Goal: Complete application form: Complete application form

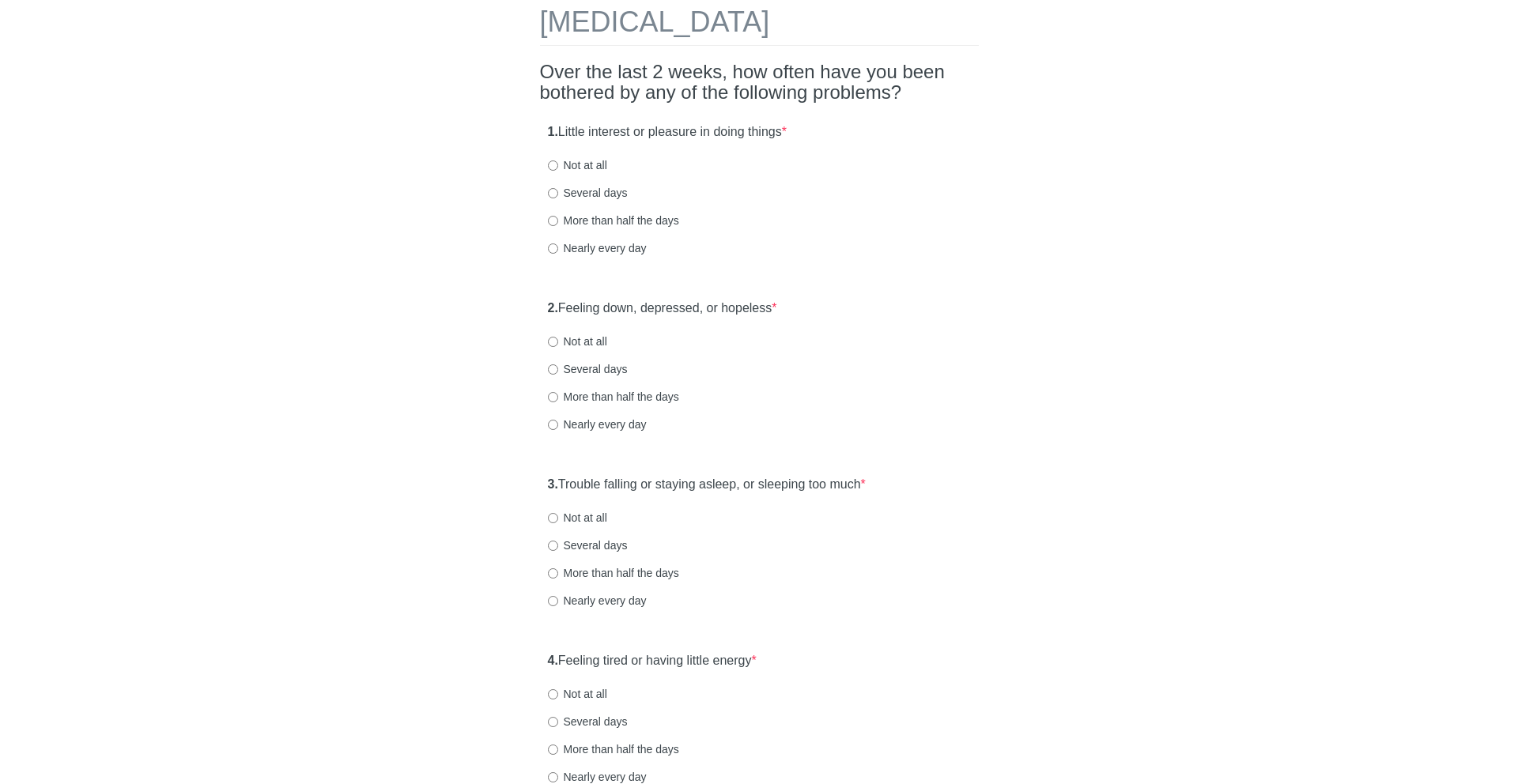
drag, startPoint x: 563, startPoint y: 132, endPoint x: 814, endPoint y: 126, distance: 251.1
click at [814, 126] on div "1. Little interest or pleasure in doing things * Not at all Several days More t…" at bounding box center [759, 197] width 439 height 164
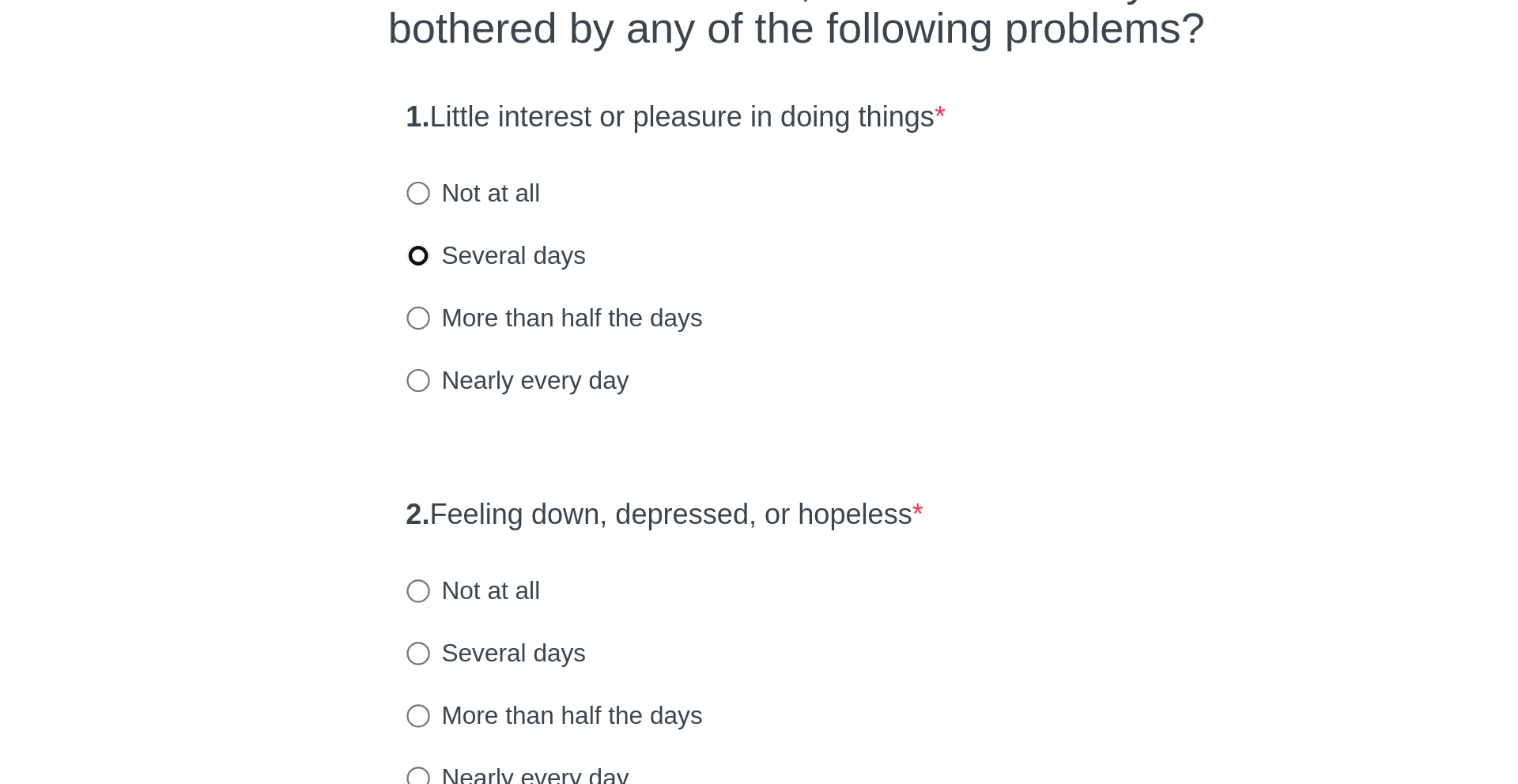
click at [555, 188] on input "Several days" at bounding box center [553, 193] width 10 height 10
radio input "true"
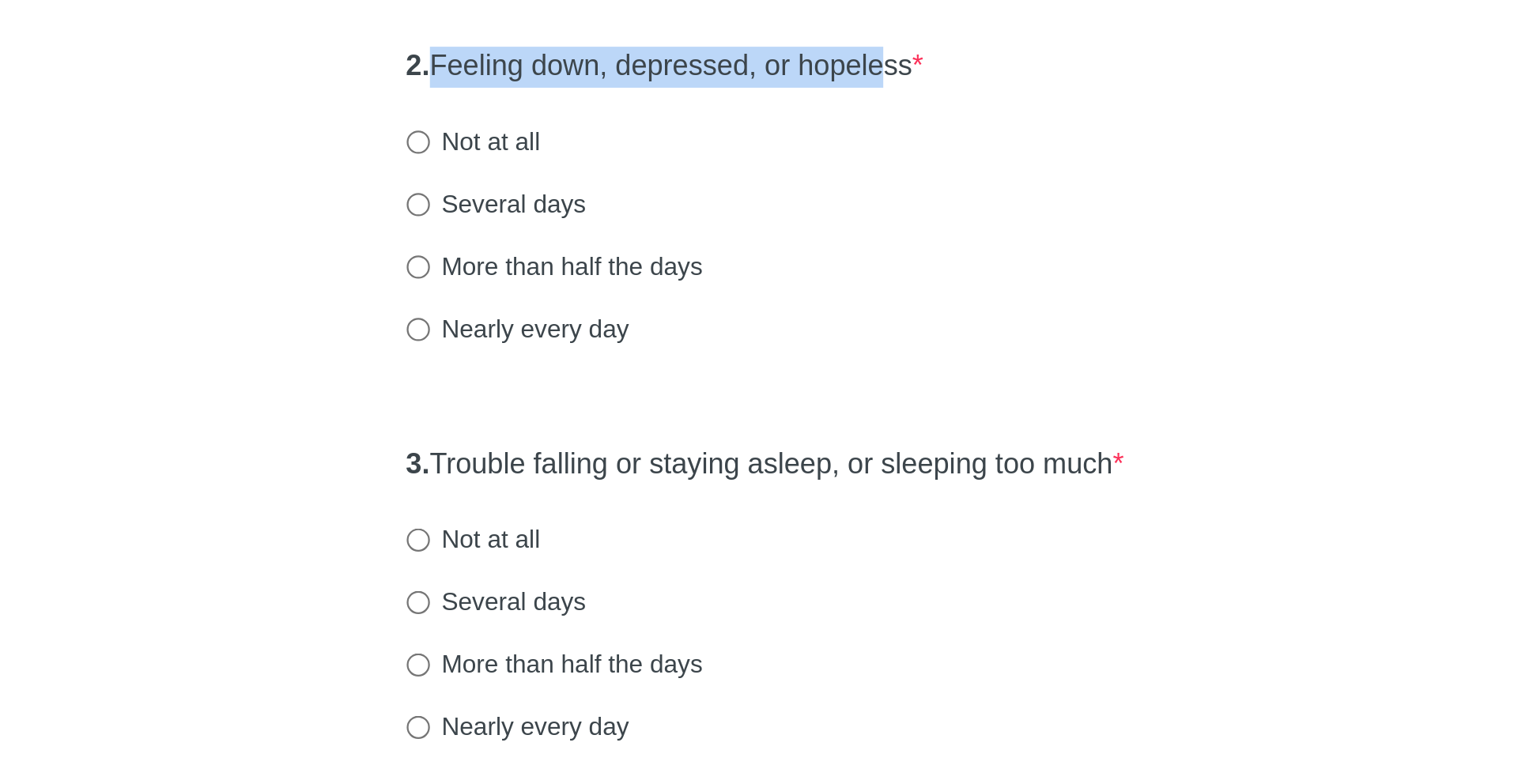
drag, startPoint x: 563, startPoint y: 315, endPoint x: 771, endPoint y: 303, distance: 208.3
click at [771, 303] on label "2. Feeling down, depressed, or hopeless *" at bounding box center [662, 308] width 230 height 18
click at [588, 315] on label "2. Feeling down, depressed, or hopeless *" at bounding box center [662, 308] width 230 height 18
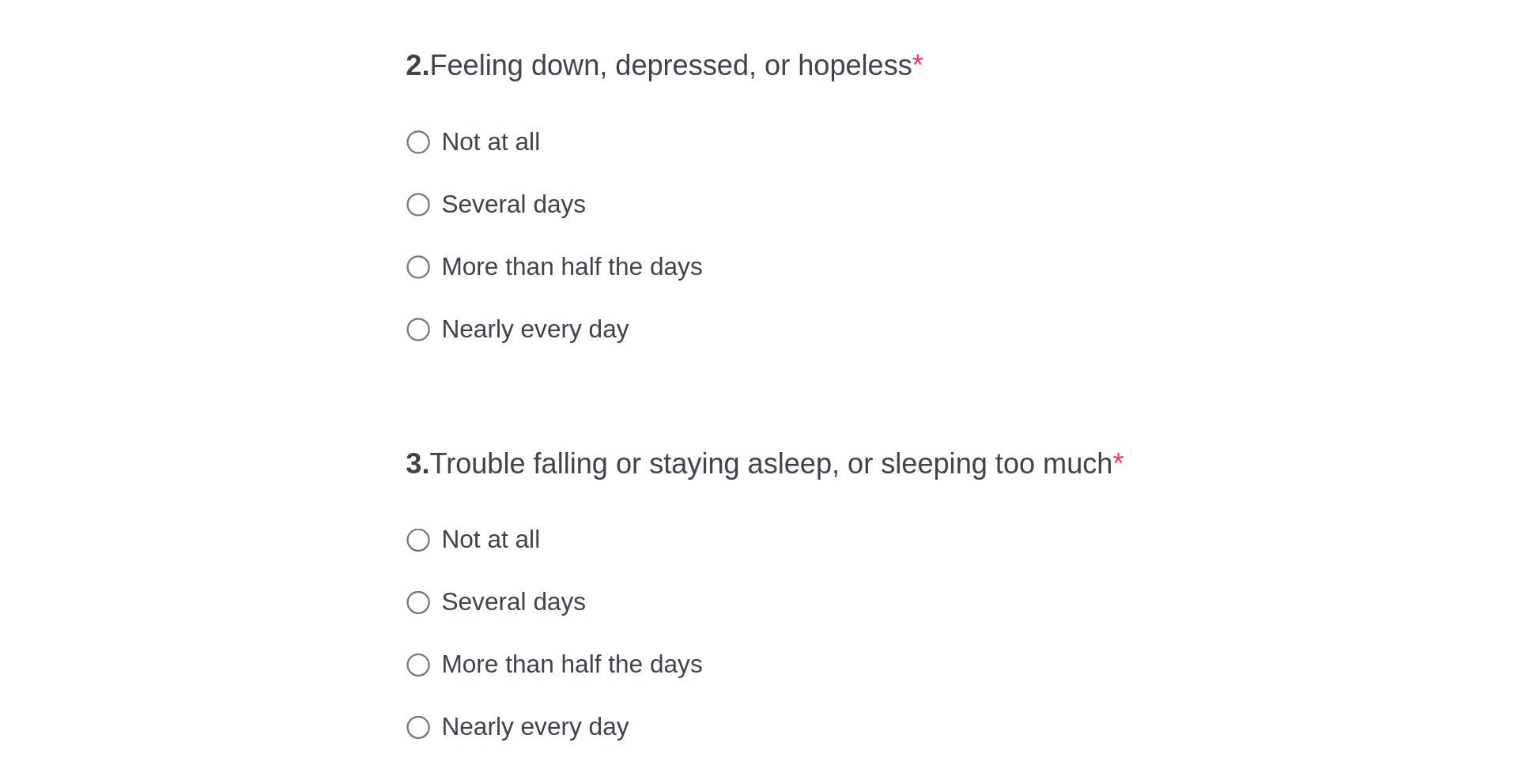
click at [562, 309] on label "2. Feeling down, depressed, or hopeless *" at bounding box center [662, 308] width 230 height 18
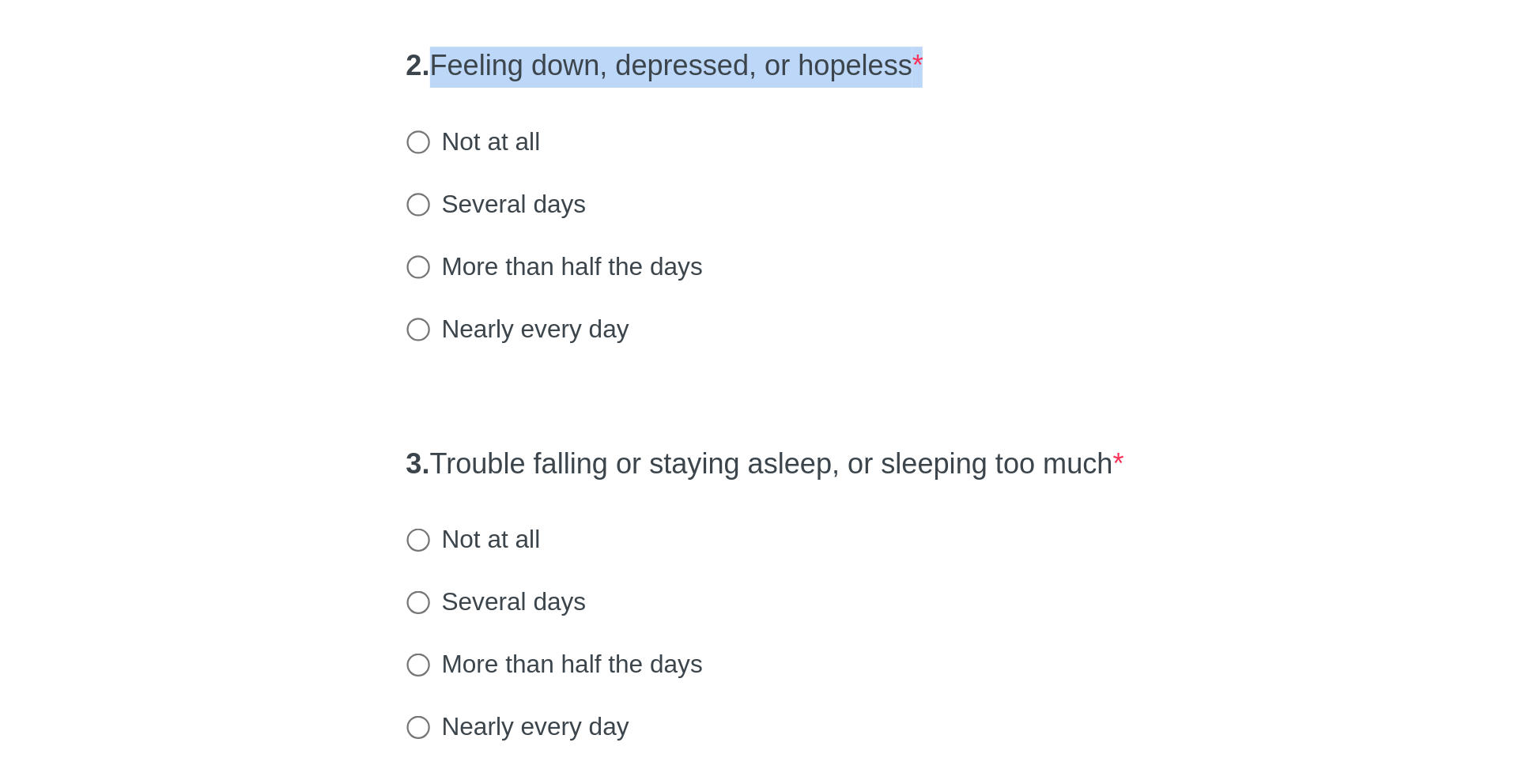
drag, startPoint x: 562, startPoint y: 309, endPoint x: 782, endPoint y: 315, distance: 220.1
click at [777, 315] on label "2. Feeling down, depressed, or hopeless *" at bounding box center [662, 308] width 230 height 18
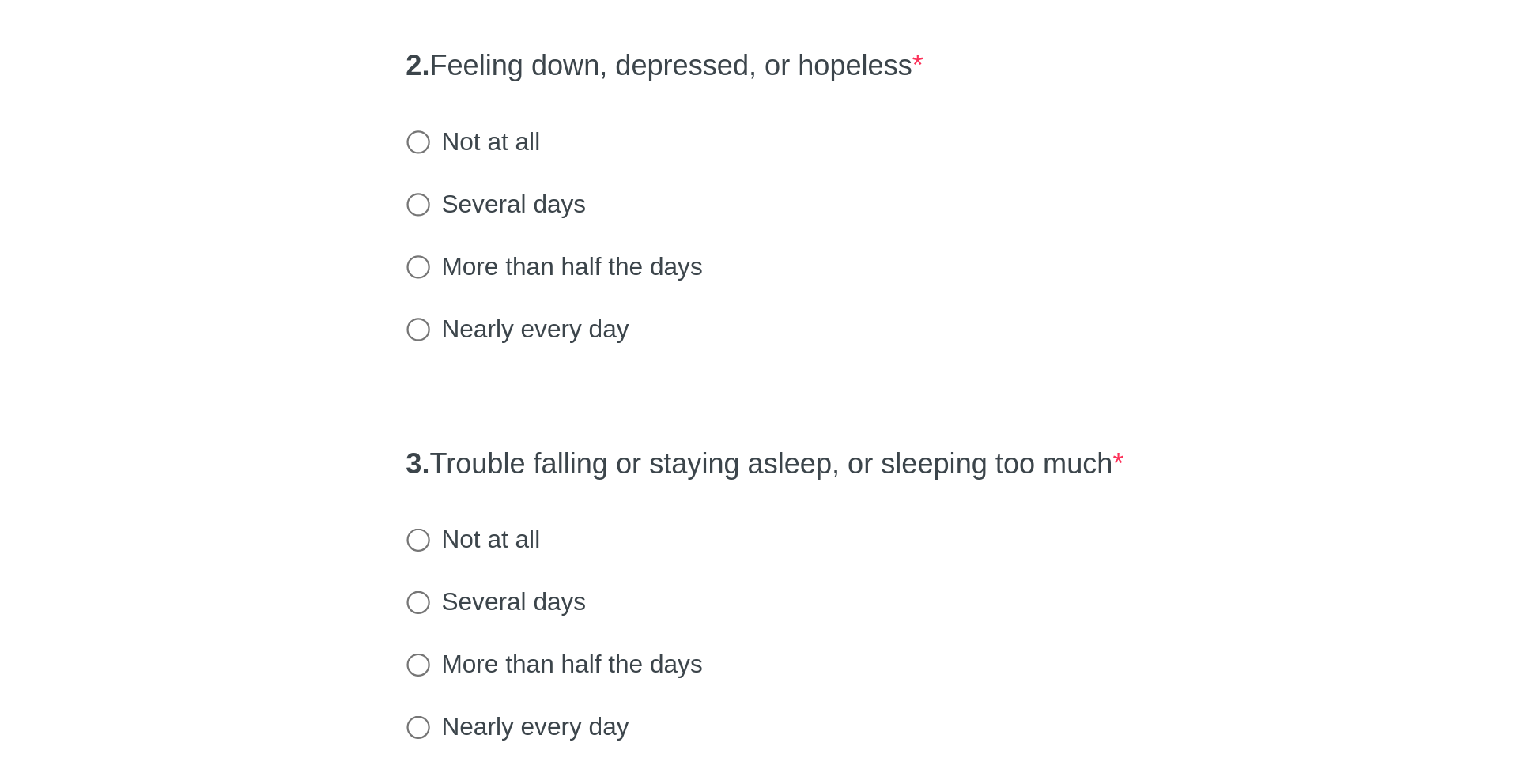
click at [557, 366] on label "Several days" at bounding box center [587, 369] width 80 height 15
click at [557, 366] on input "Several days" at bounding box center [553, 370] width 10 height 10
radio input "true"
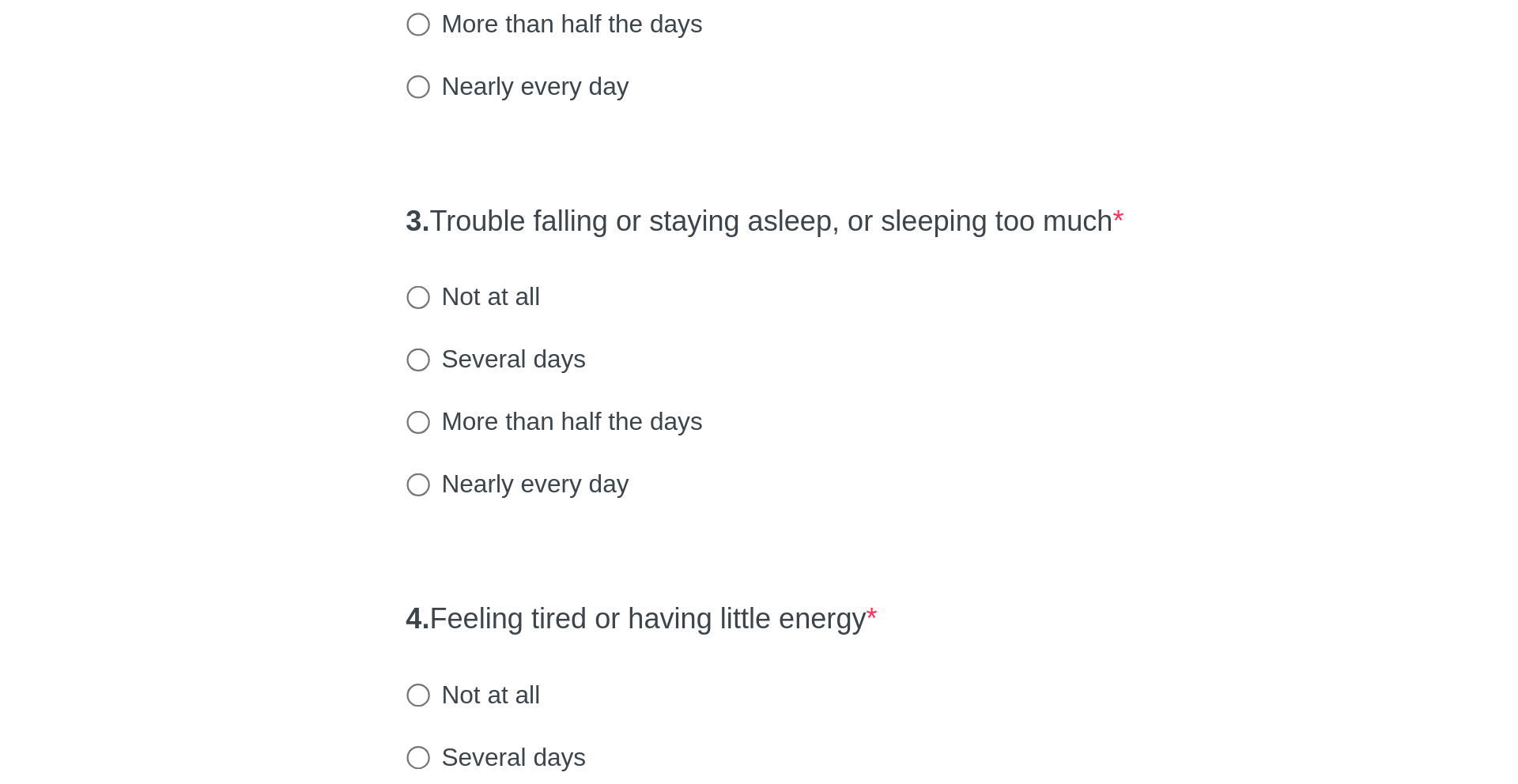
drag, startPoint x: 563, startPoint y: 486, endPoint x: 912, endPoint y: 494, distance: 349.1
click at [912, 494] on div "3. Trouble falling or staying asleep, or sleeping too much * Not at all Several…" at bounding box center [759, 549] width 439 height 164
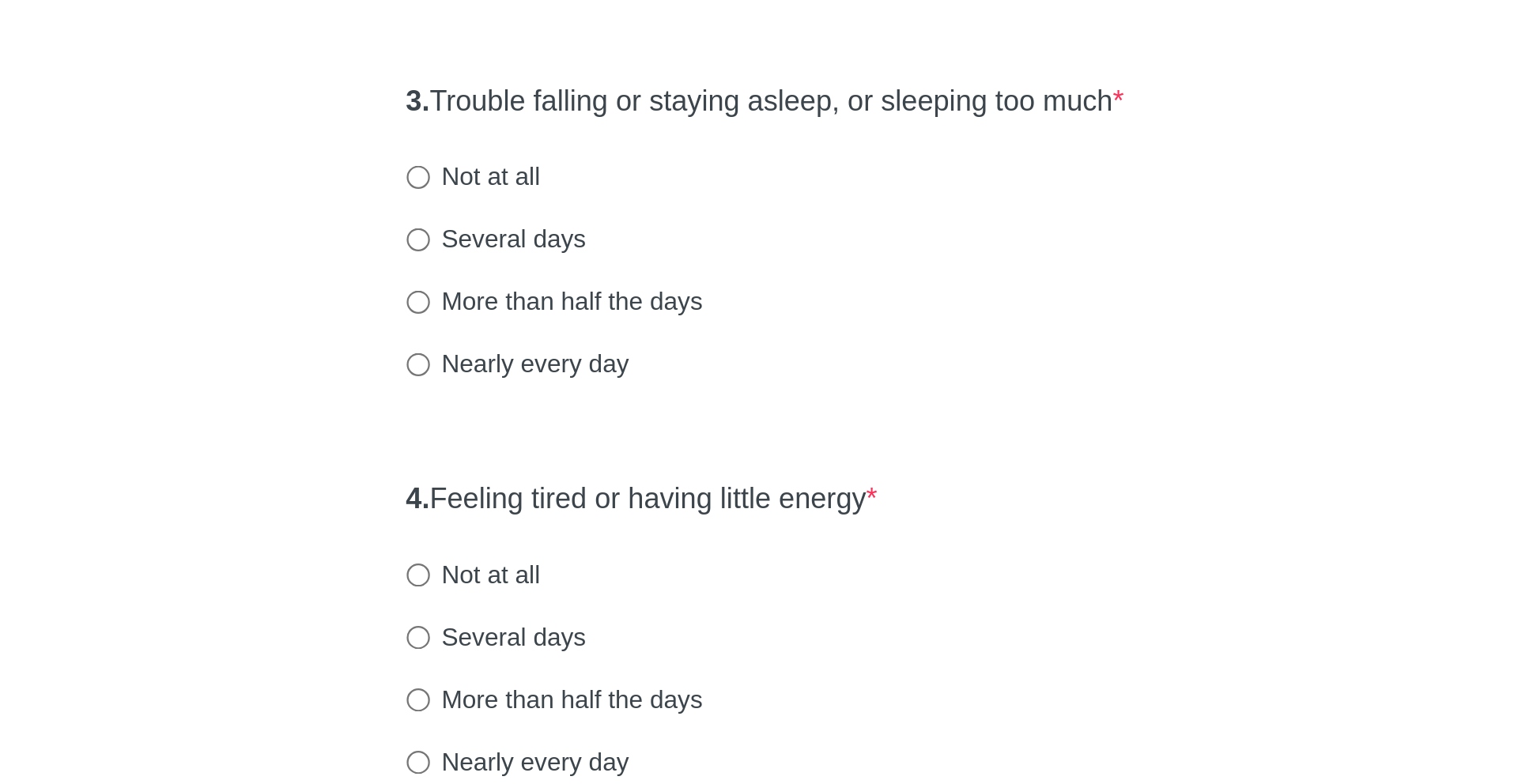
scroll to position [85, 0]
click at [597, 592] on label "Nearly every day" at bounding box center [597, 597] width 99 height 15
click at [558, 592] on input "Nearly every day" at bounding box center [553, 597] width 10 height 10
radio input "true"
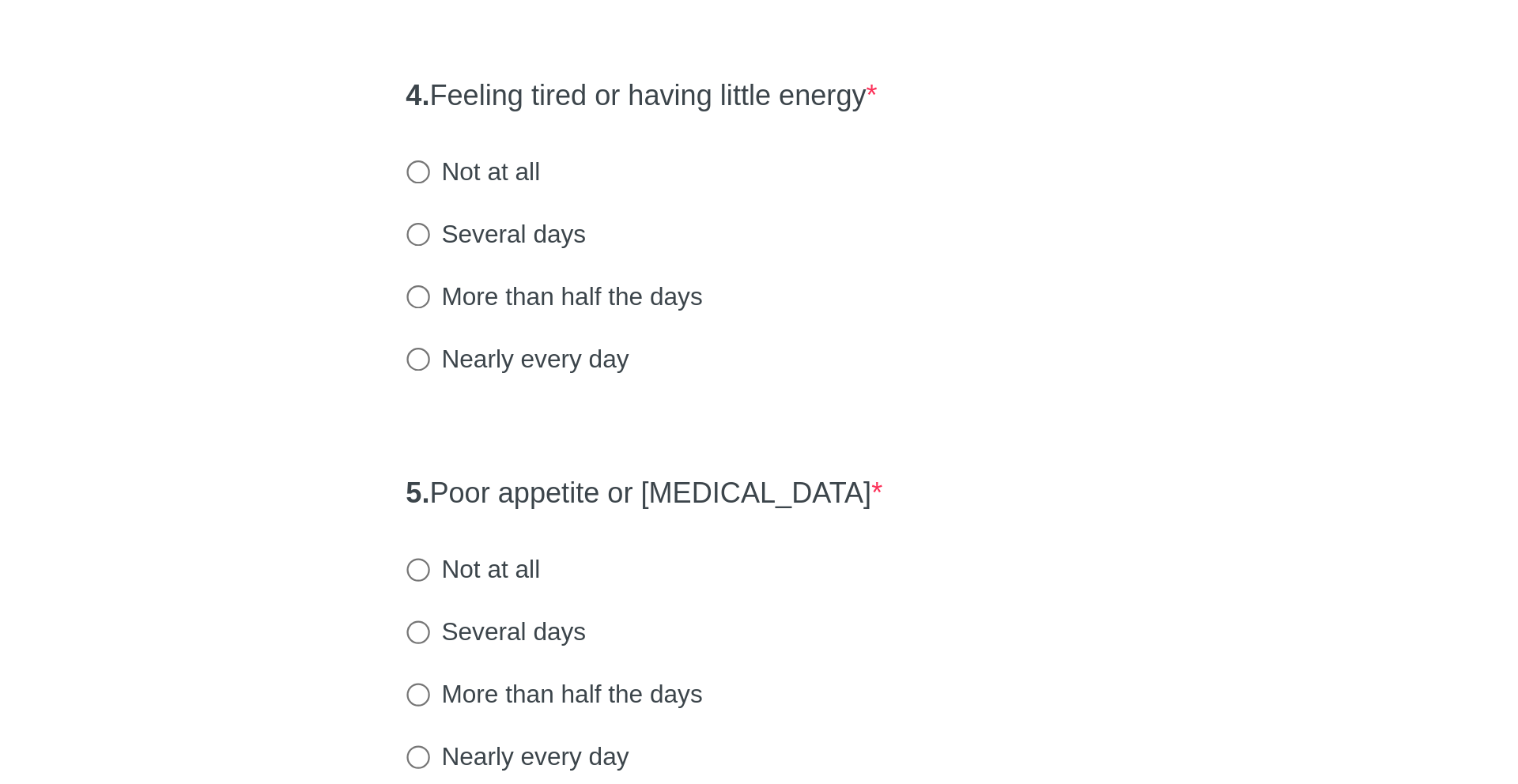
scroll to position [264, 0]
drag, startPoint x: 566, startPoint y: 480, endPoint x: 778, endPoint y: 477, distance: 212.0
click at [778, 477] on div "4. Feeling tired or having little energy * Not at all Several days More than ha…" at bounding box center [759, 543] width 439 height 164
click at [586, 597] on label "Nearly every day" at bounding box center [597, 594] width 99 height 15
click at [558, 597] on input "Nearly every day" at bounding box center [553, 595] width 10 height 10
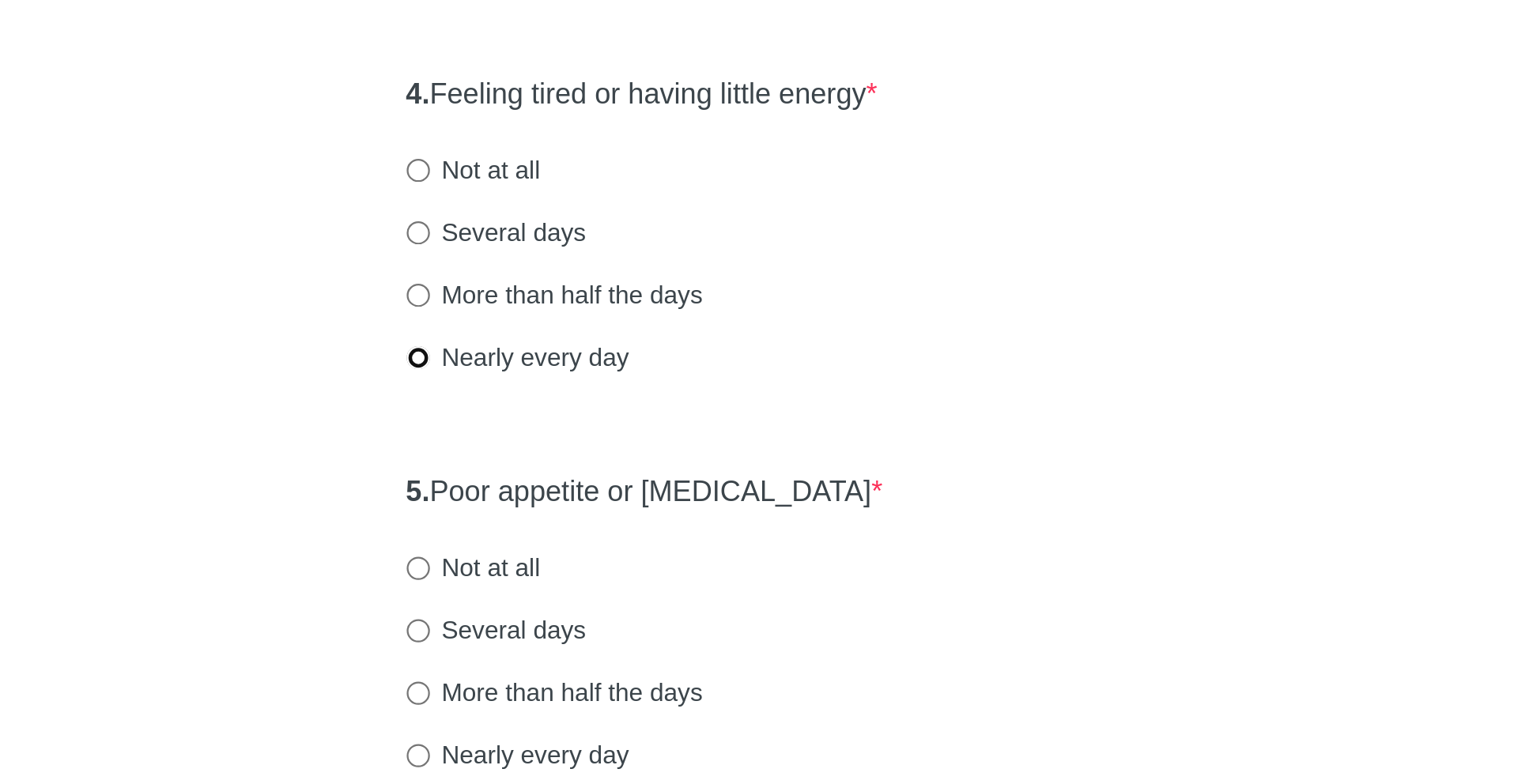
radio input "true"
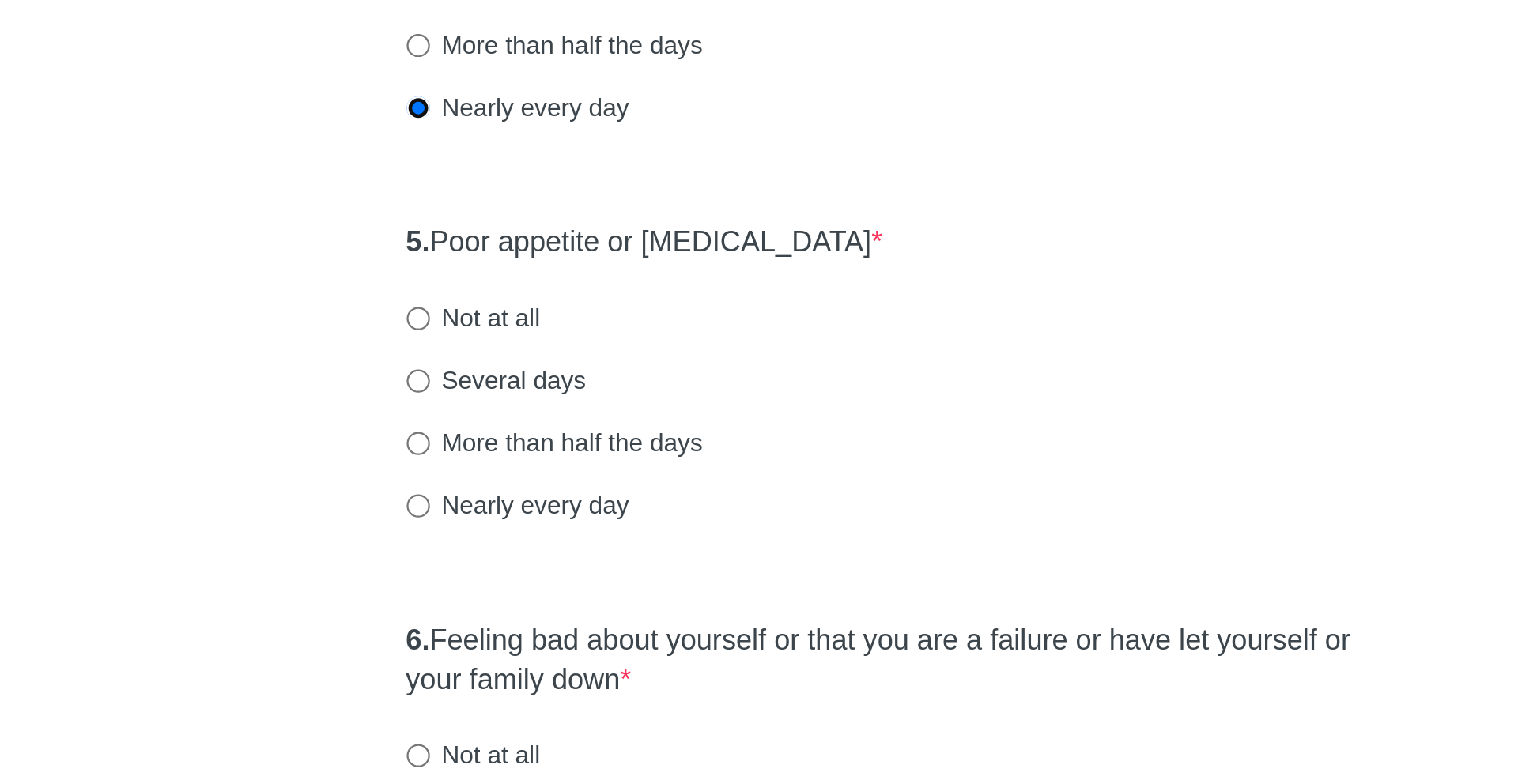
scroll to position [381, 0]
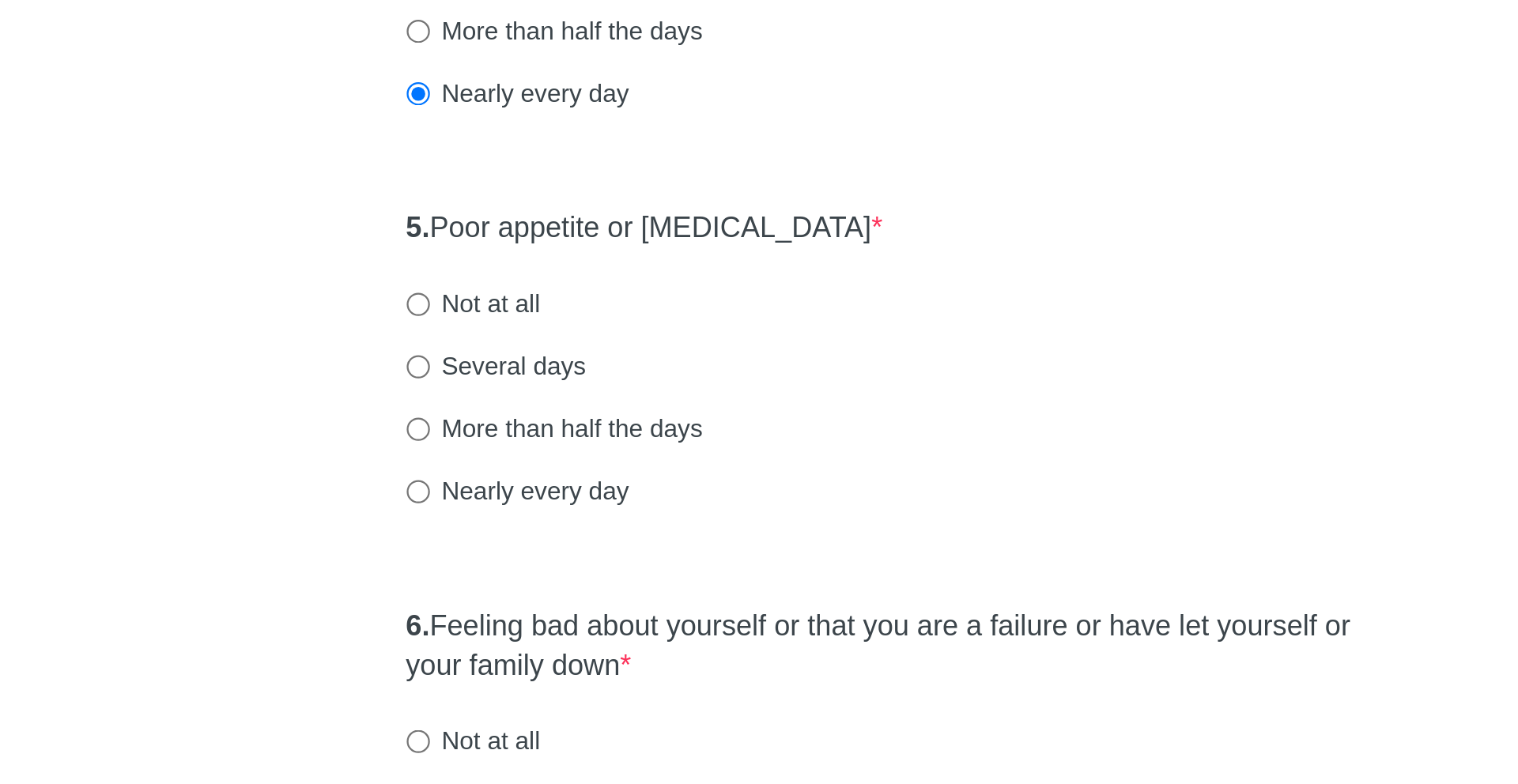
drag, startPoint x: 563, startPoint y: 537, endPoint x: 729, endPoint y: 537, distance: 166.0
click at [729, 537] on label "5. Poor appetite or [MEDICAL_DATA] *" at bounding box center [653, 537] width 211 height 18
click at [602, 624] on label "More than half the days" at bounding box center [613, 626] width 132 height 15
click at [558, 624] on input "More than half the days" at bounding box center [553, 627] width 10 height 10
radio input "true"
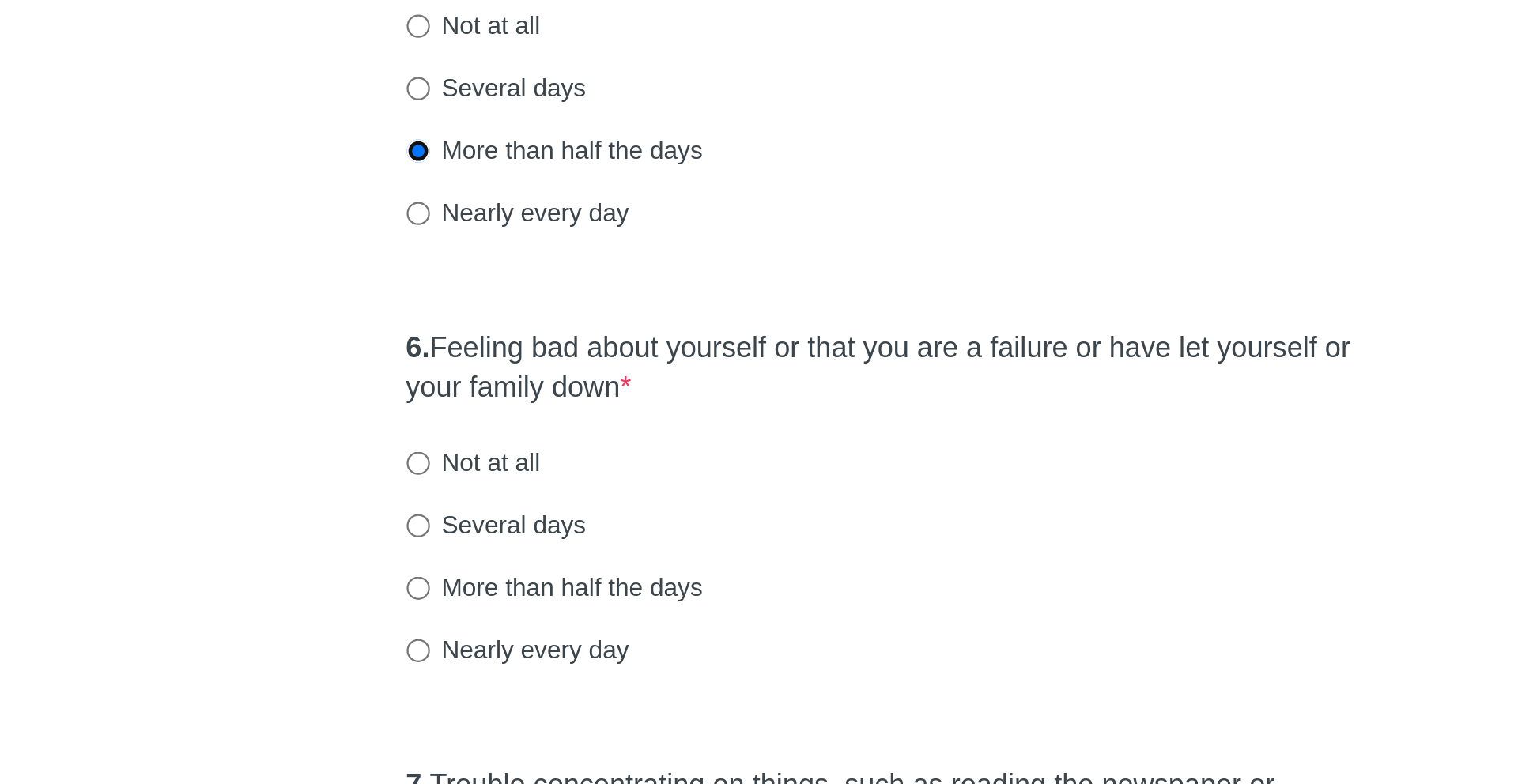
scroll to position [506, 0]
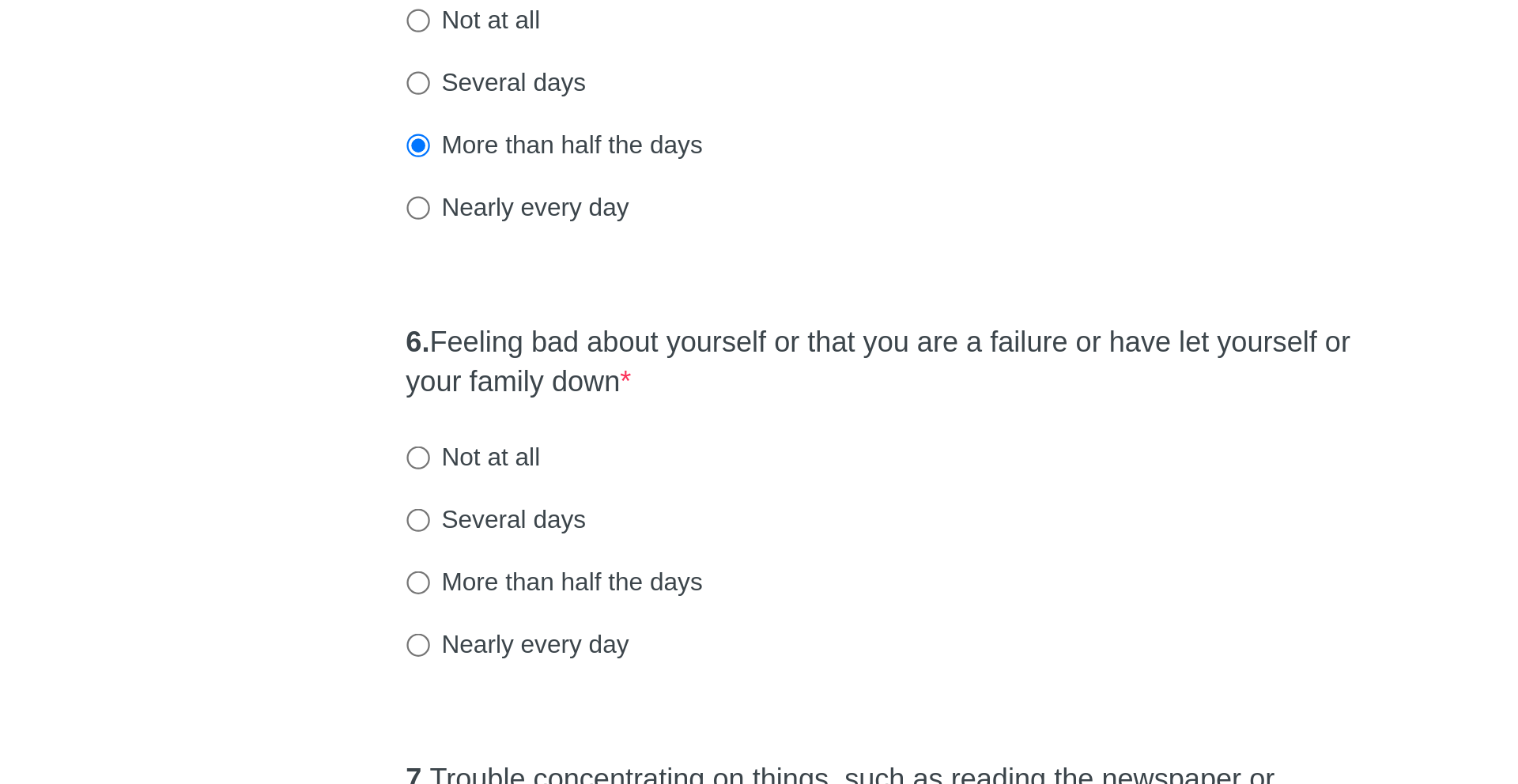
drag, startPoint x: 559, startPoint y: 585, endPoint x: 680, endPoint y: 609, distance: 123.4
click at [680, 609] on label "6. Feeling bad about yourself or that you are a failure or have let yourself or…" at bounding box center [759, 597] width 423 height 36
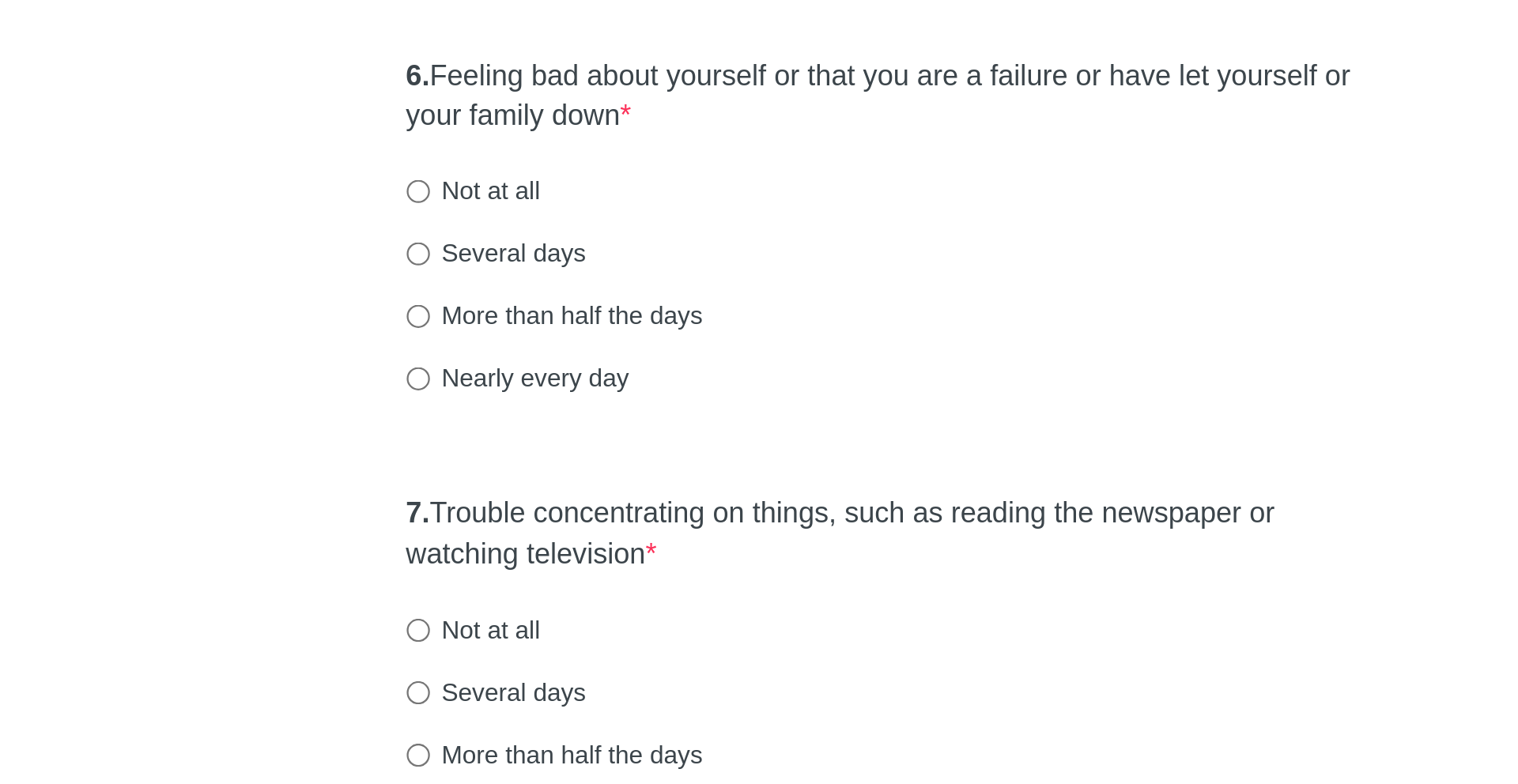
scroll to position [626, 0]
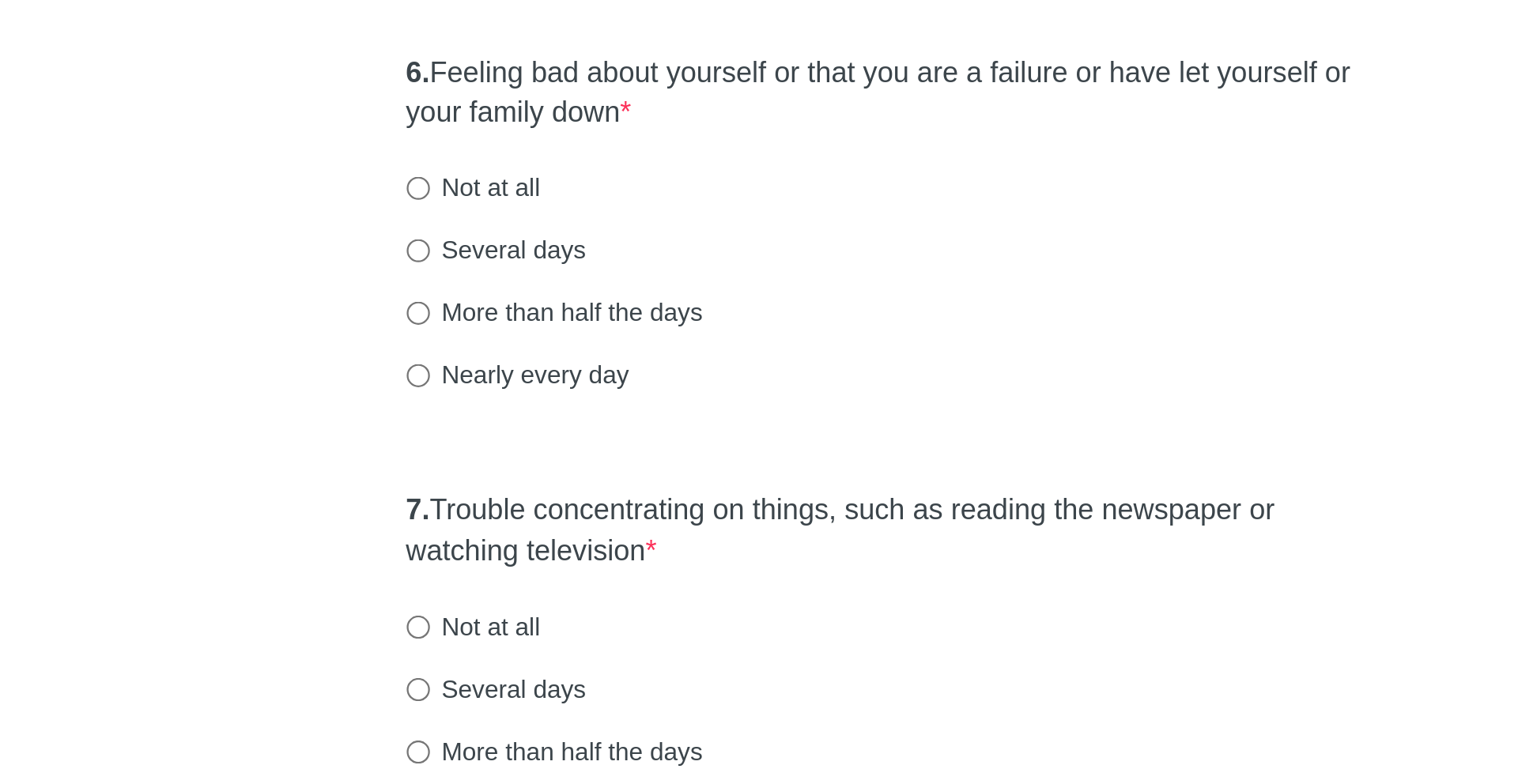
click at [582, 597] on label "Nearly every day" at bounding box center [597, 602] width 99 height 15
click at [558, 597] on input "Nearly every day" at bounding box center [553, 603] width 10 height 10
radio input "true"
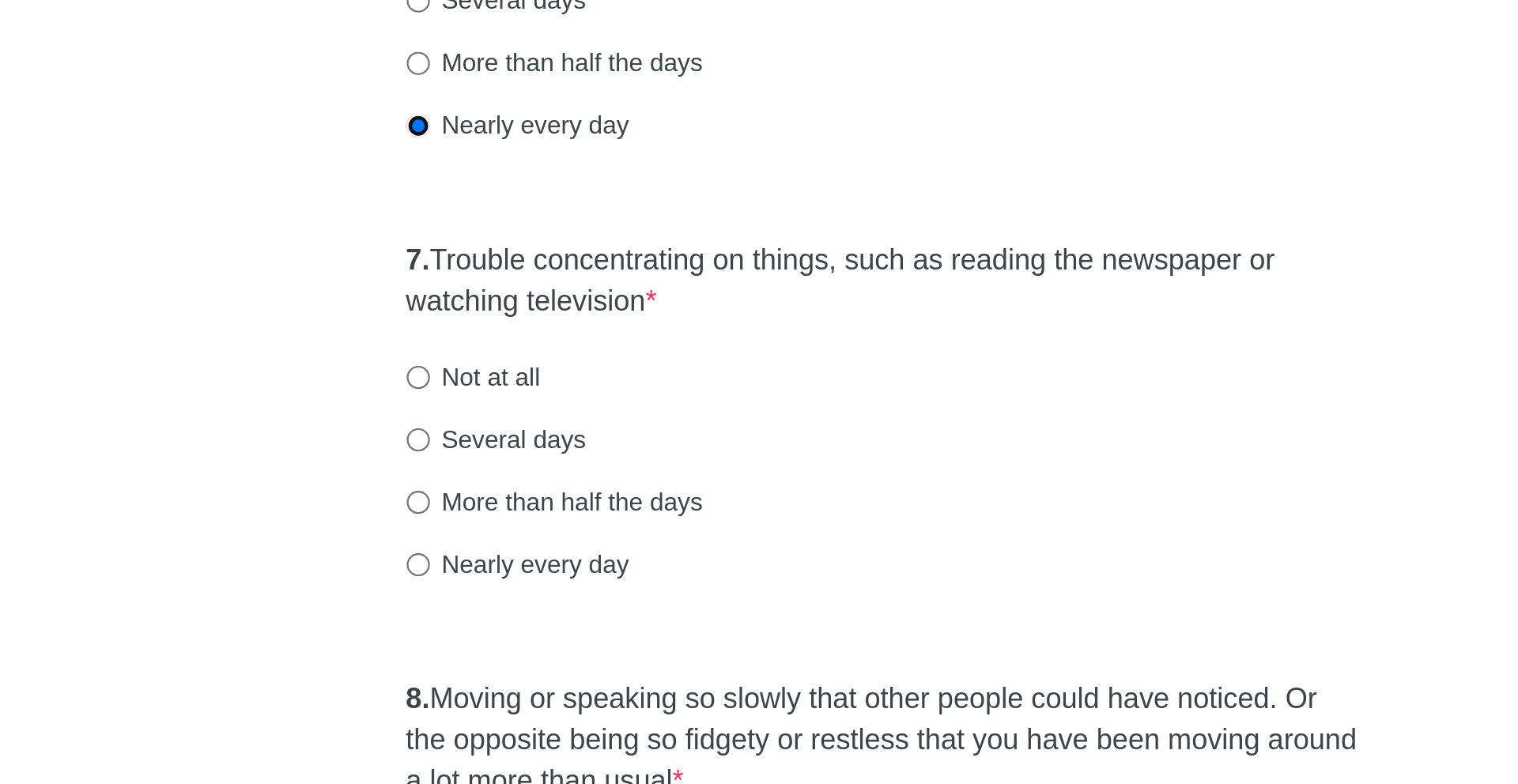
scroll to position [738, 0]
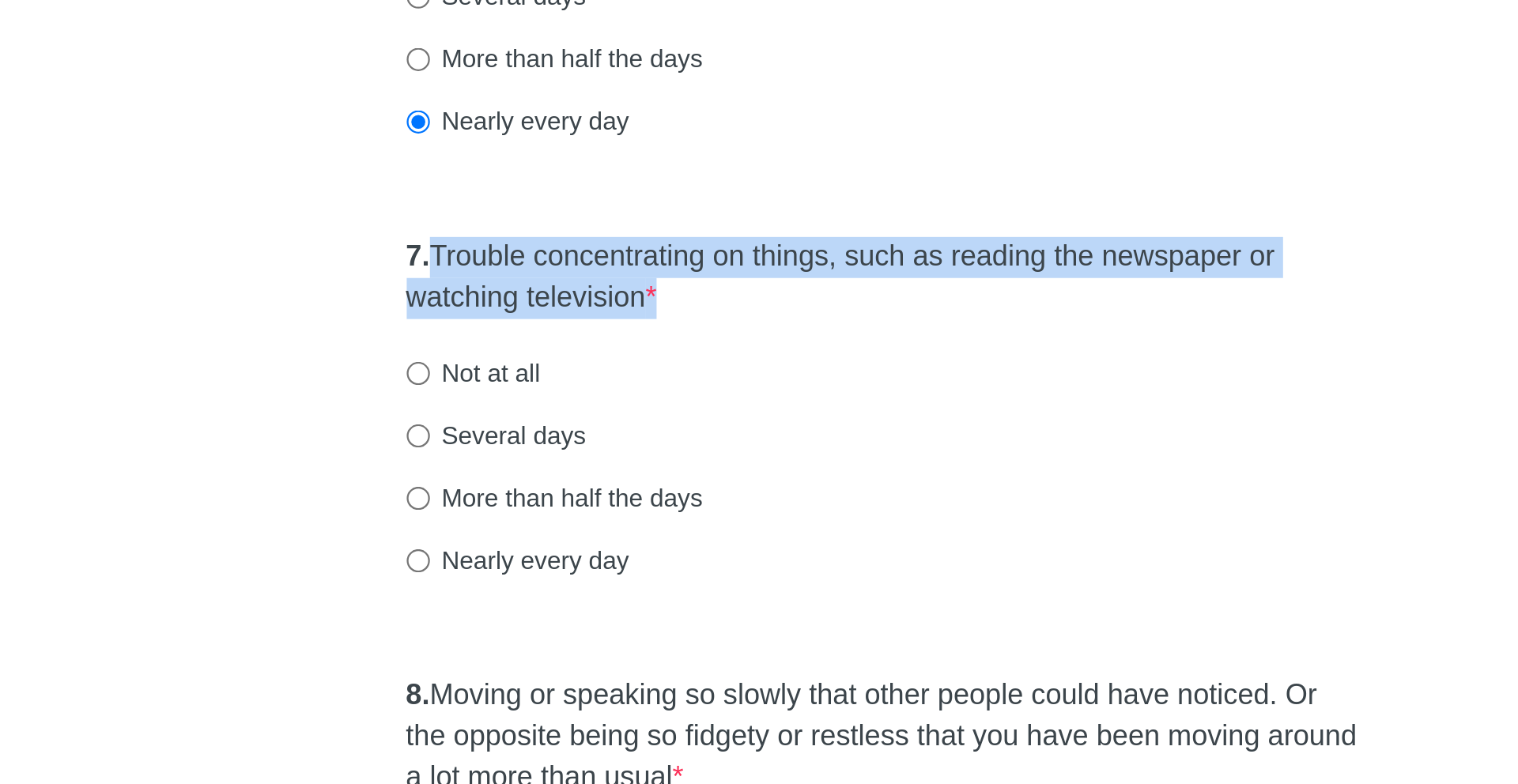
drag, startPoint x: 558, startPoint y: 546, endPoint x: 665, endPoint y: 567, distance: 109.0
click at [665, 567] on label "7. Trouble concentrating on things, such as reading the newspaper or watching t…" at bounding box center [759, 560] width 423 height 36
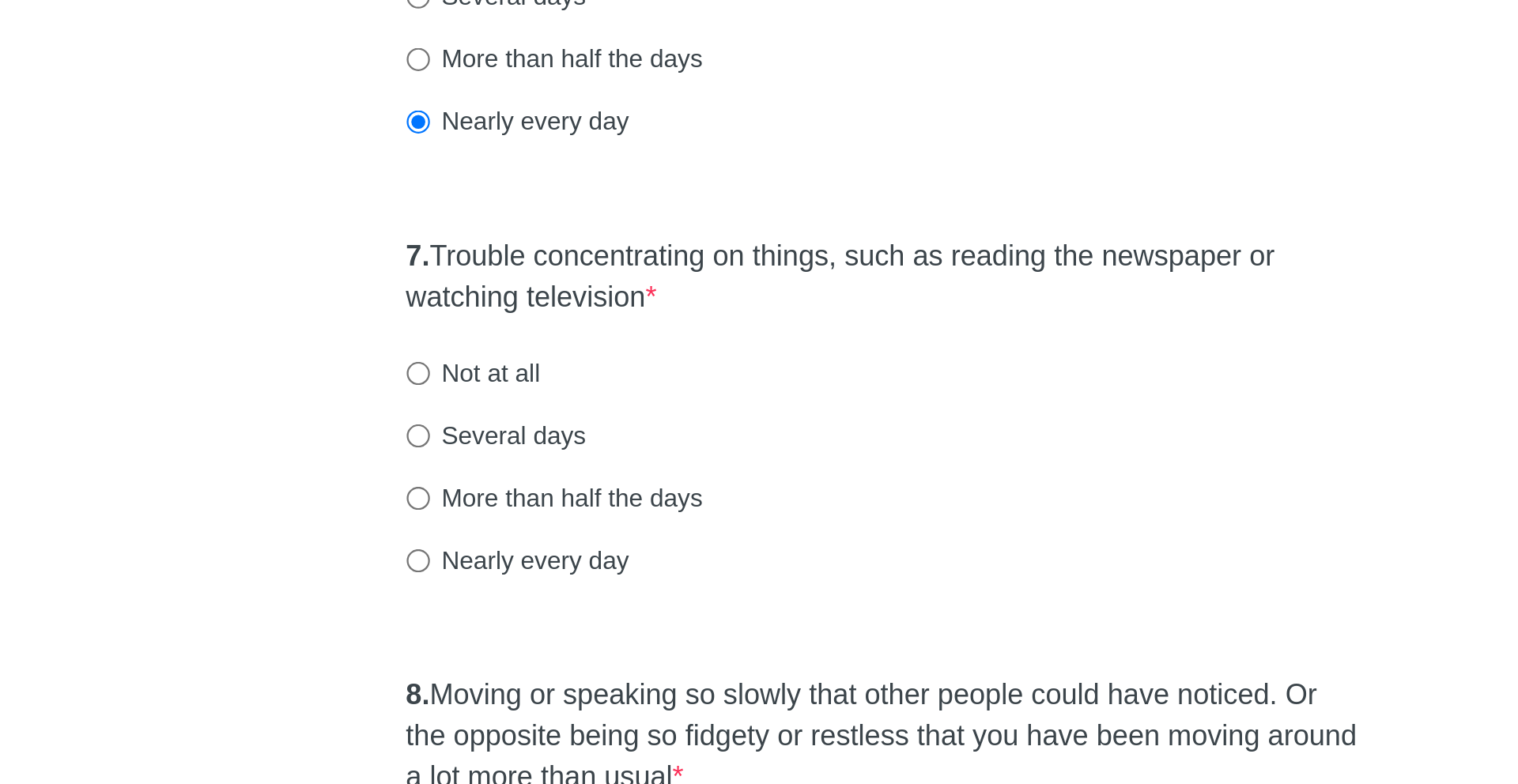
click at [577, 682] on label "Nearly every day" at bounding box center [597, 684] width 99 height 15
click at [558, 682] on input "Nearly every day" at bounding box center [553, 685] width 10 height 10
radio input "true"
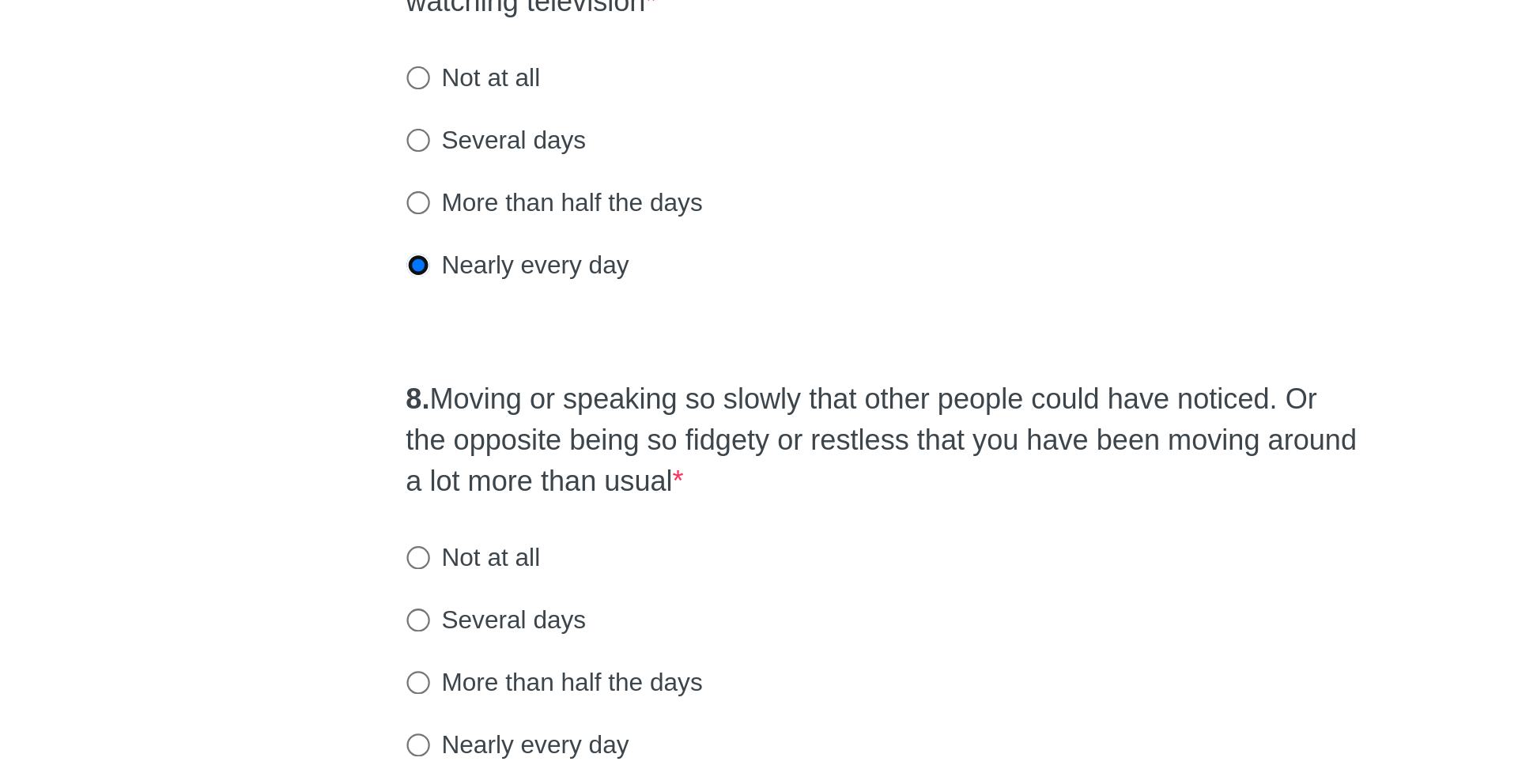
scroll to position [879, 0]
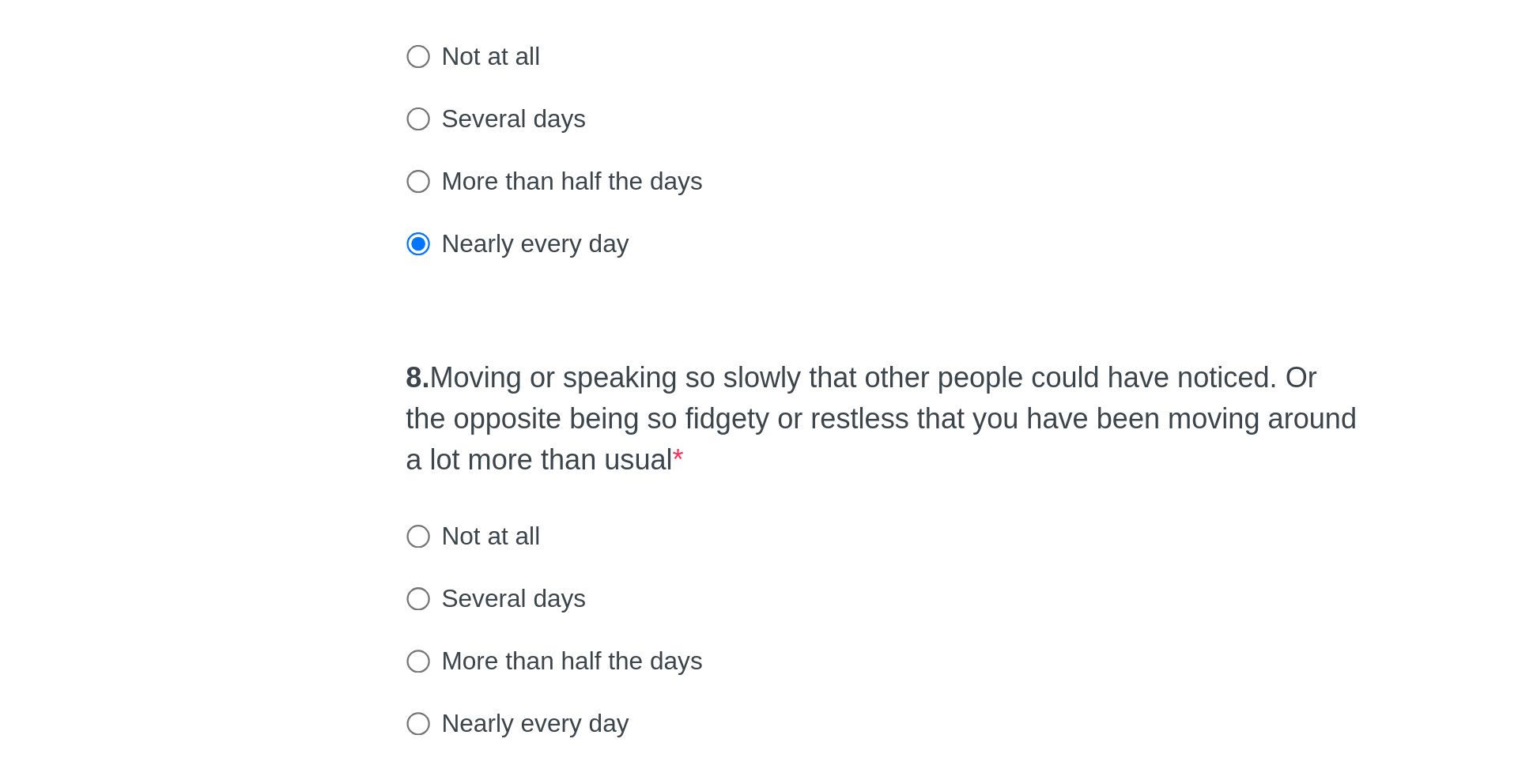
drag, startPoint x: 563, startPoint y: 598, endPoint x: 752, endPoint y: 637, distance: 193.0
click at [752, 637] on label "8. Moving or speaking so slowly that other people could have noticed. Or the op…" at bounding box center [759, 622] width 423 height 54
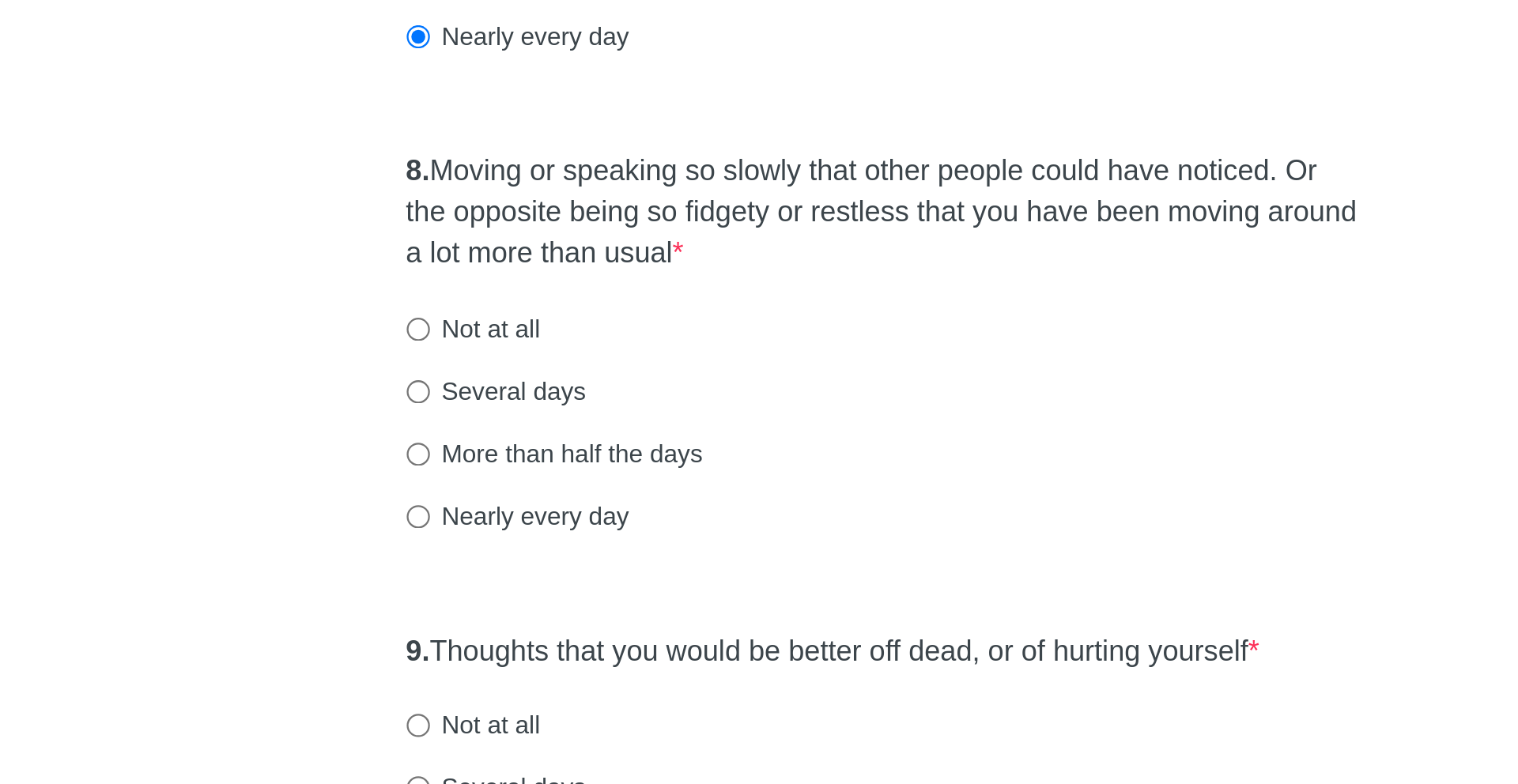
scroll to position [976, 0]
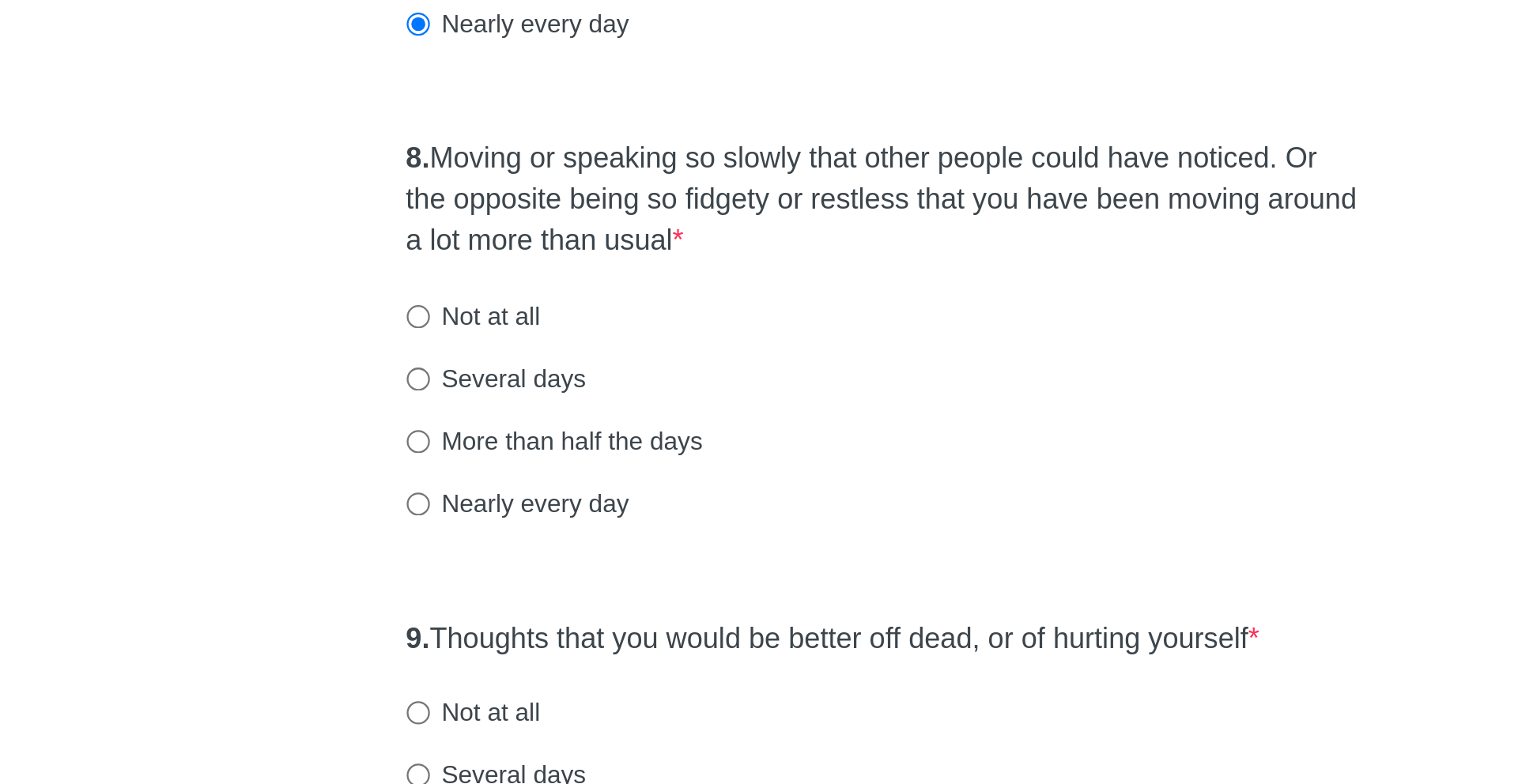
click at [603, 601] on label "Several days" at bounding box center [587, 603] width 80 height 15
click at [558, 601] on input "Several days" at bounding box center [553, 604] width 10 height 10
radio input "true"
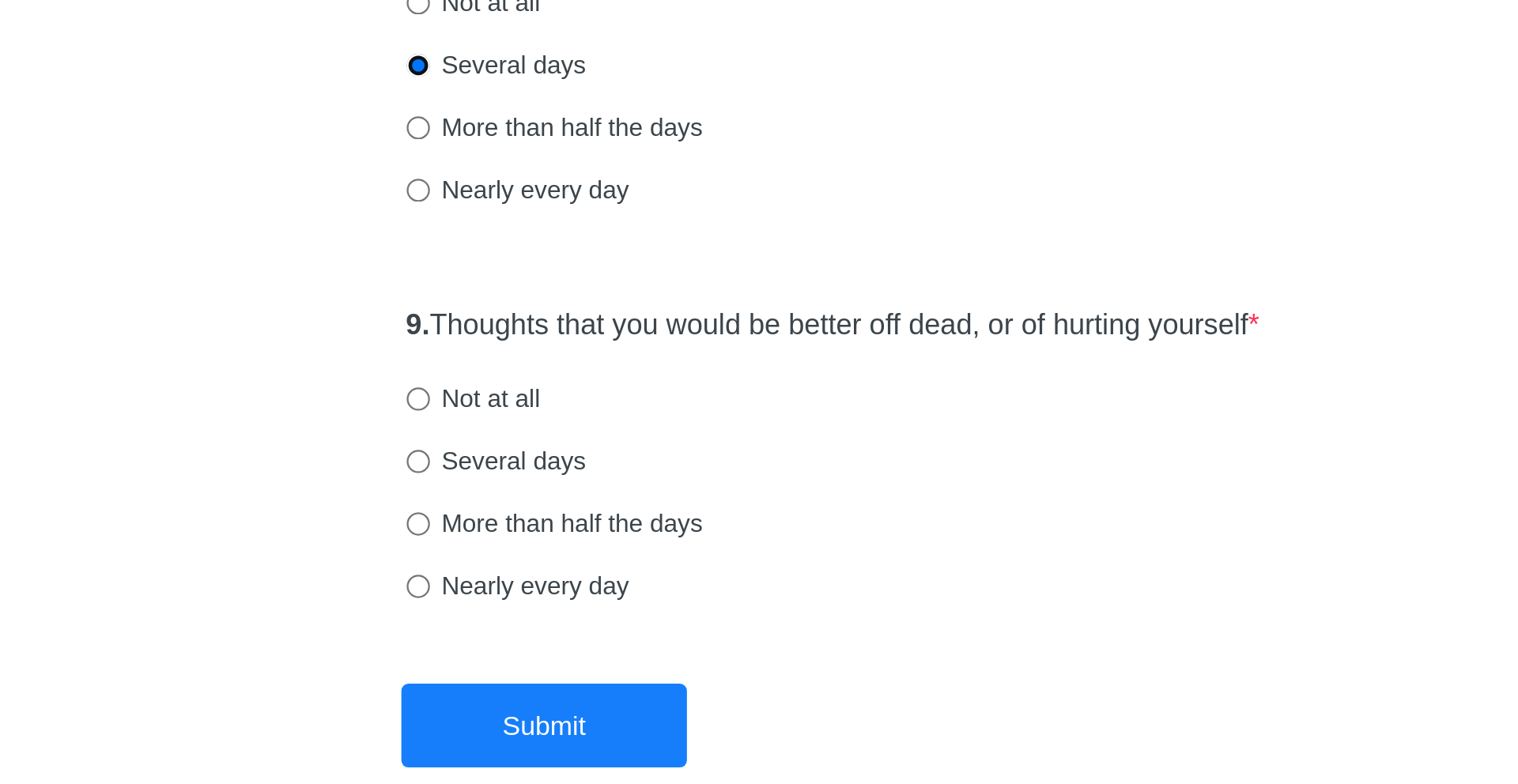
scroll to position [1142, 0]
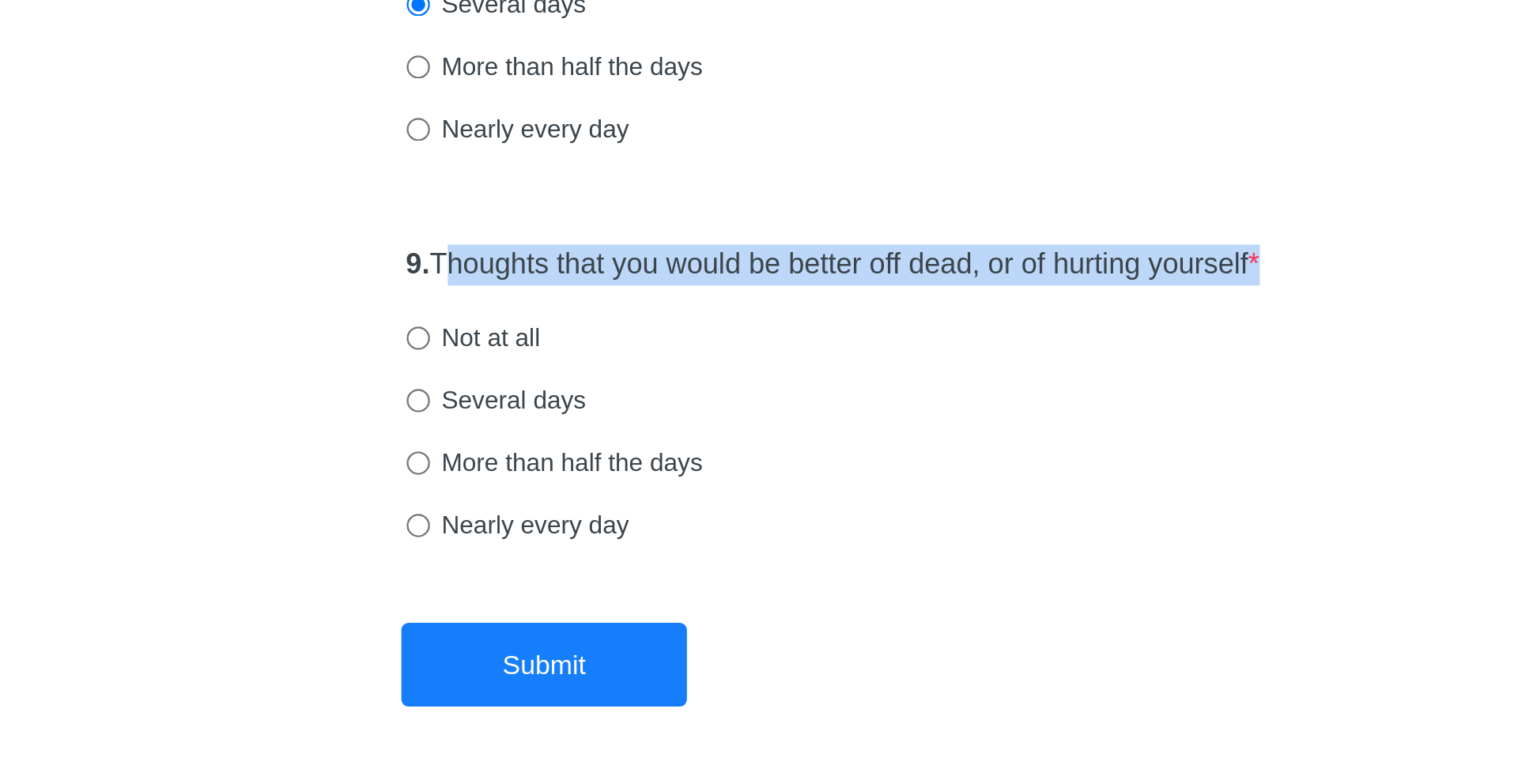
drag, startPoint x: 567, startPoint y: 554, endPoint x: 923, endPoint y: 571, distance: 356.4
click at [923, 571] on div "9. Thoughts that you would be better off dead, or of hurting yourself * Not at …" at bounding box center [759, 618] width 439 height 164
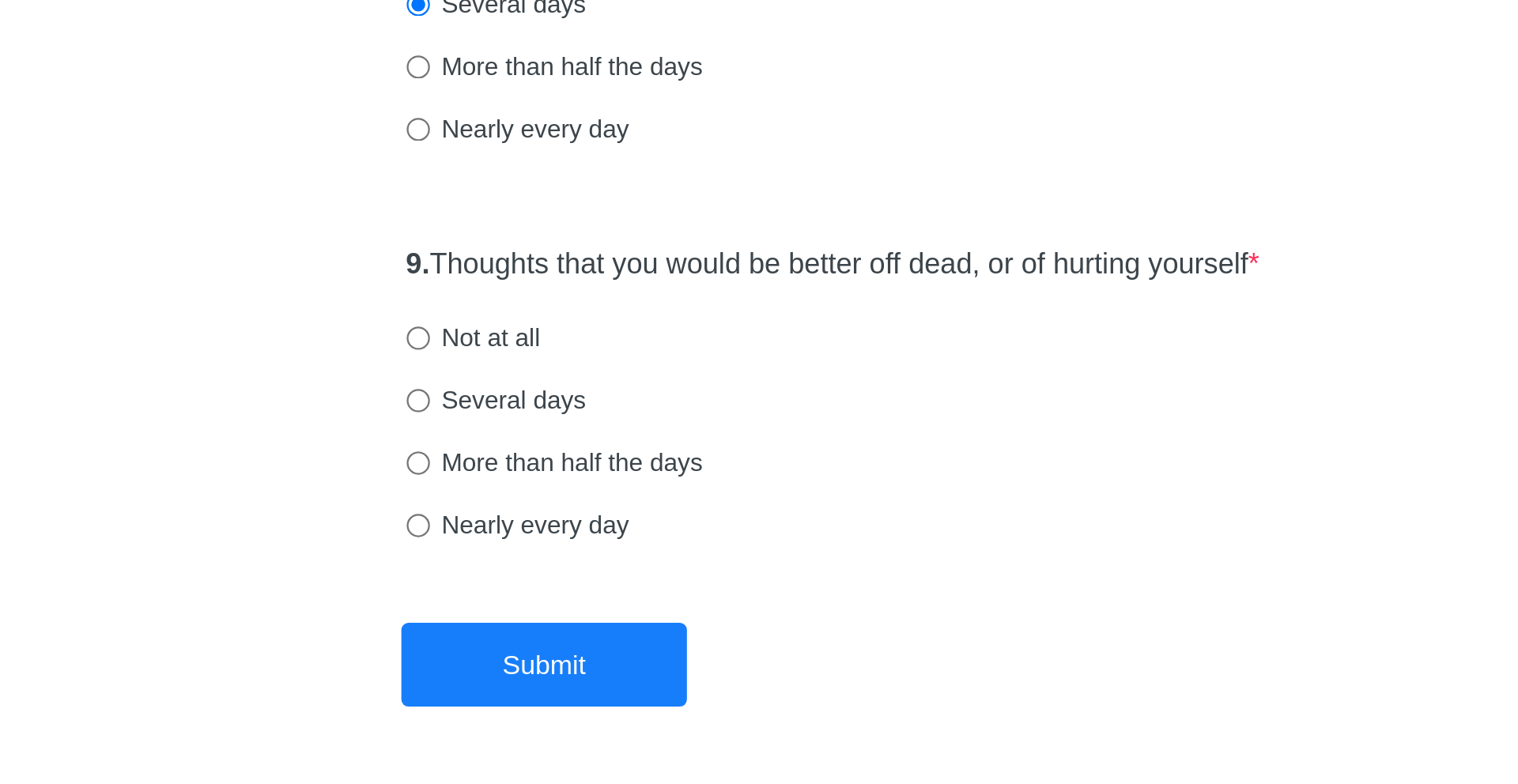
click at [568, 582] on label "Not at all" at bounding box center [577, 585] width 59 height 15
click at [558, 582] on input "Not at all" at bounding box center [553, 586] width 10 height 10
radio input "true"
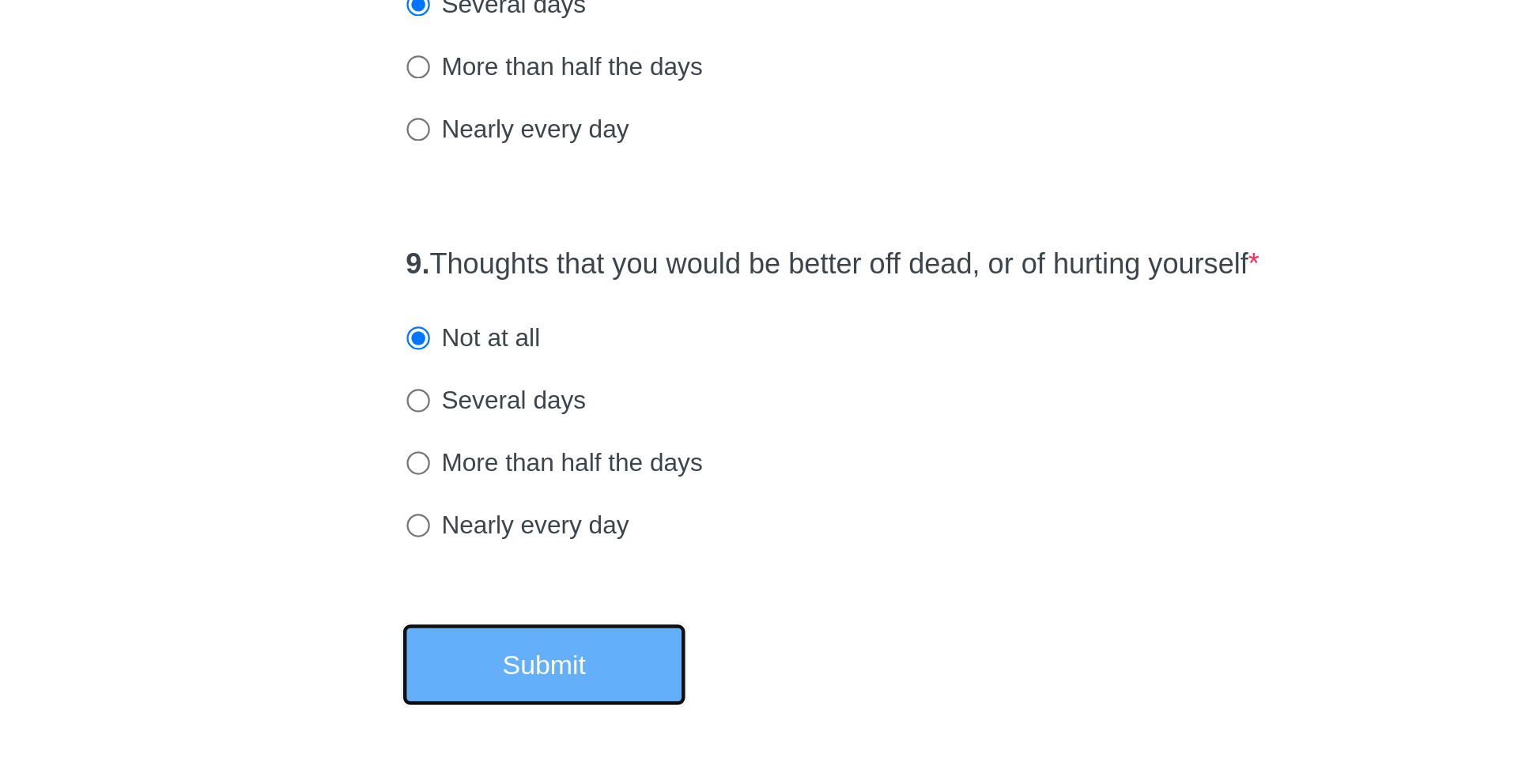
click at [578, 733] on button "Submit" at bounding box center [608, 730] width 126 height 37
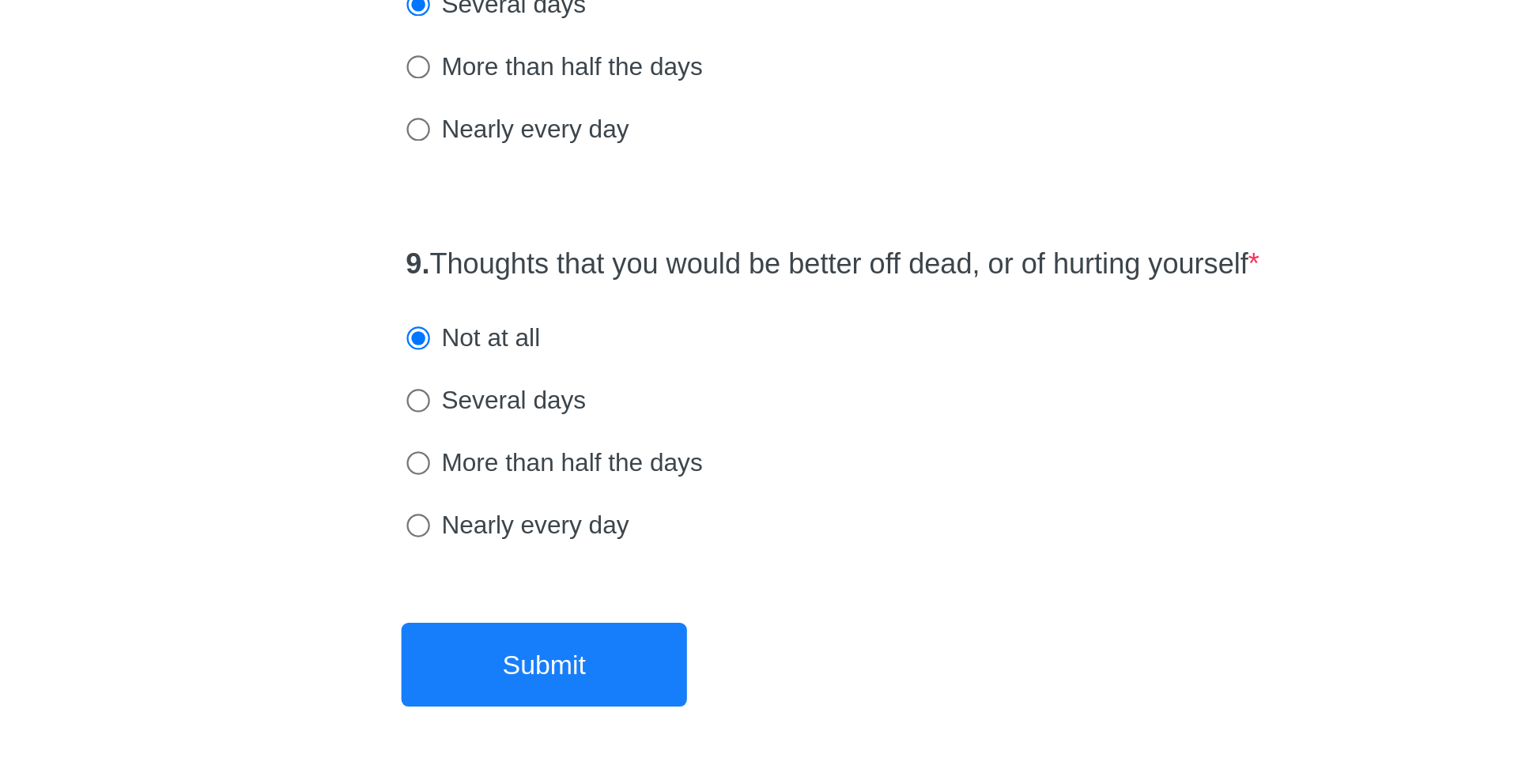
scroll to position [0, 0]
